Goal: Navigation & Orientation: Find specific page/section

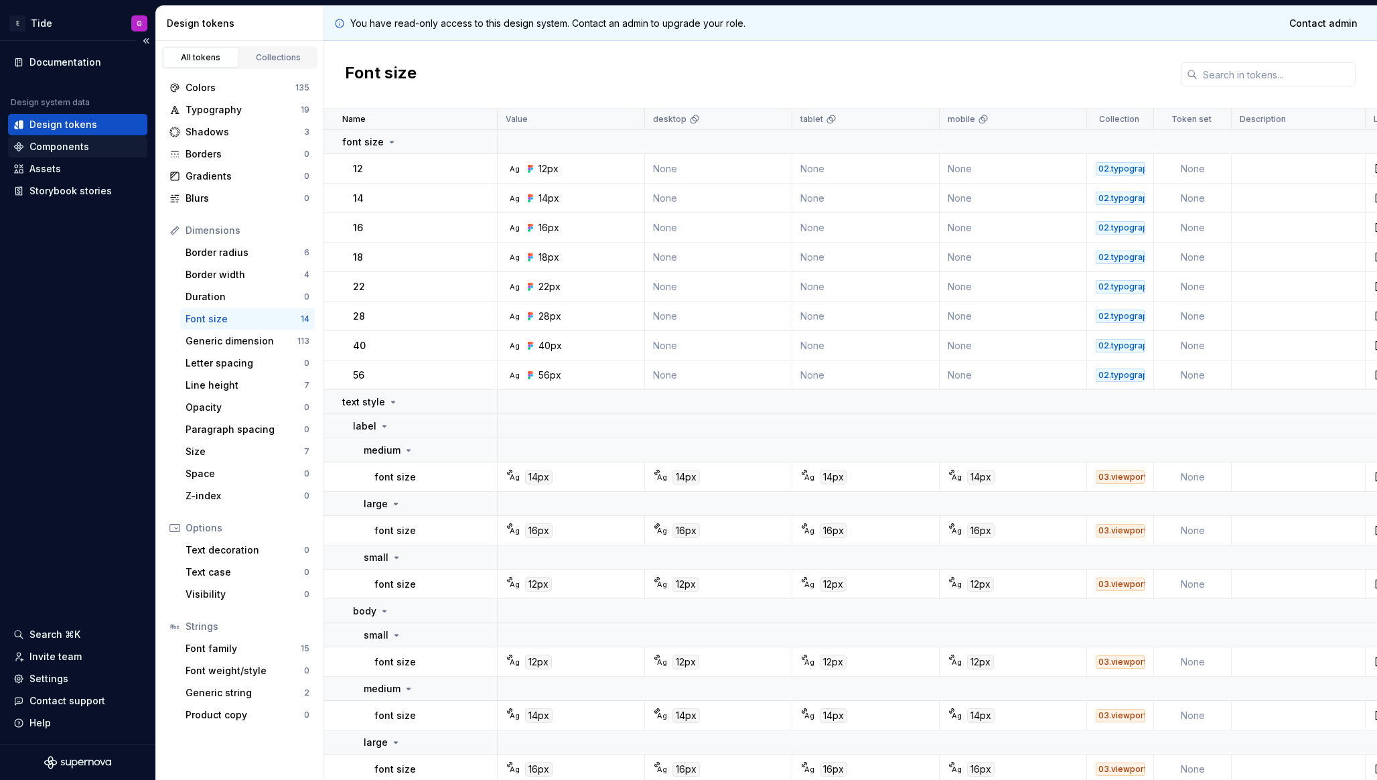
click at [98, 137] on div "Components" at bounding box center [77, 146] width 139 height 21
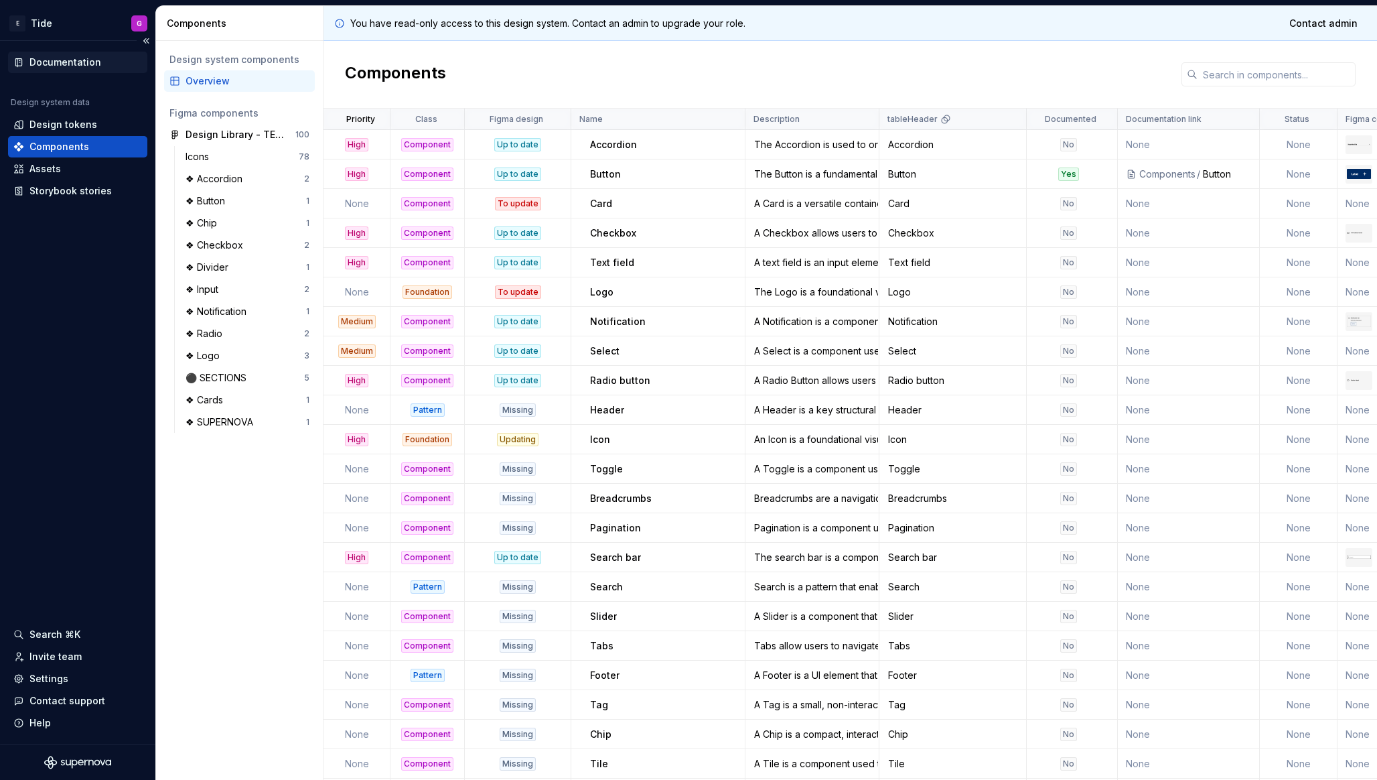
click at [90, 71] on div "Documentation" at bounding box center [77, 62] width 139 height 21
